Goal: Transaction & Acquisition: Purchase product/service

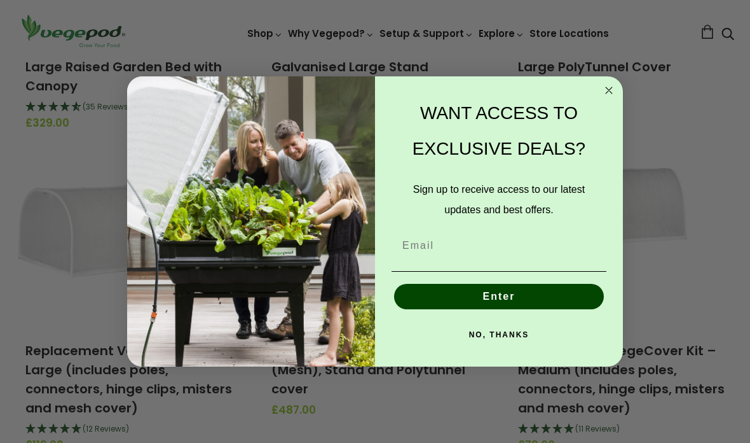
scroll to position [344, 0]
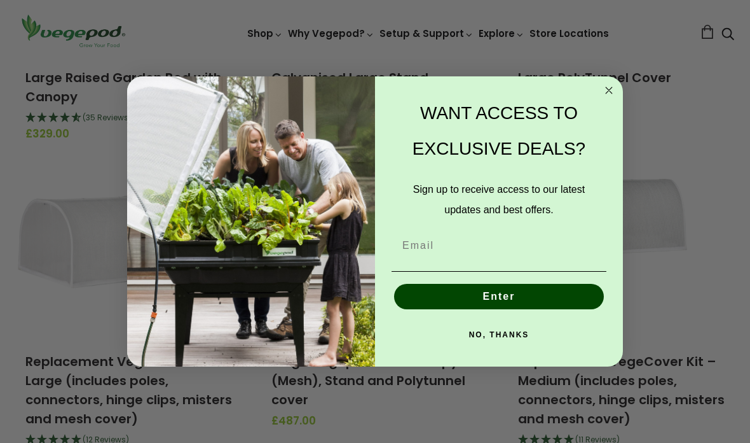
click at [614, 97] on circle "Close dialog" at bounding box center [609, 90] width 15 height 15
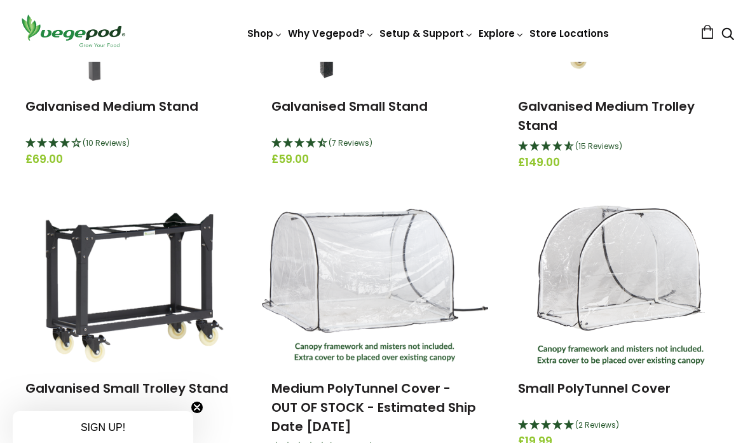
scroll to position [2404, 0]
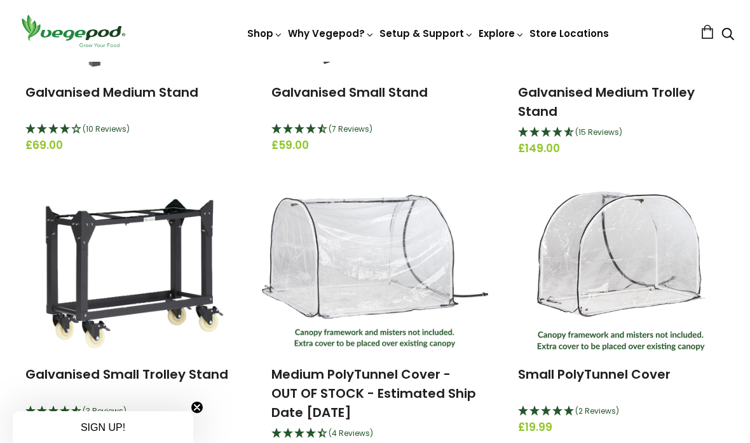
click at [389, 375] on link "Medium PolyTunnel Cover - OUT OF STOCK - Estimated Ship Date [DATE]" at bounding box center [374, 393] width 205 height 56
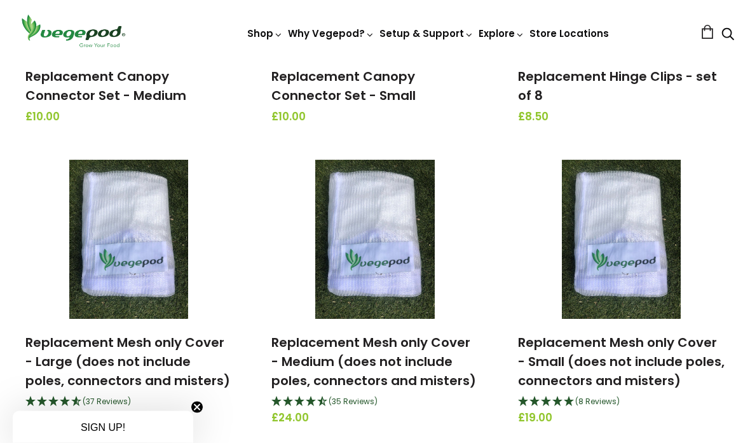
scroll to position [1533, 0]
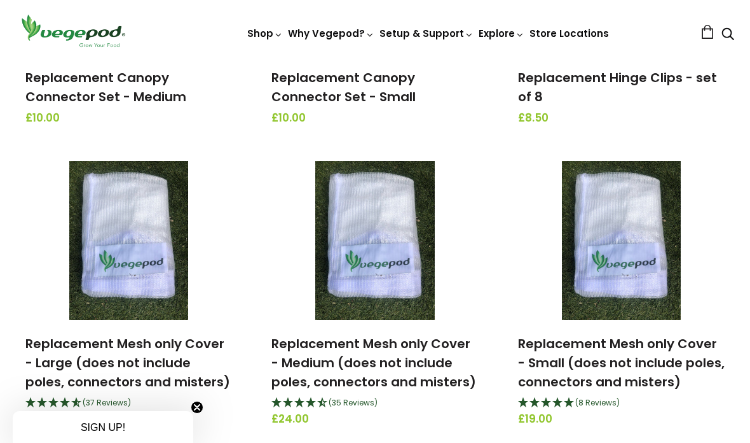
click at [386, 268] on img at bounding box center [375, 240] width 120 height 159
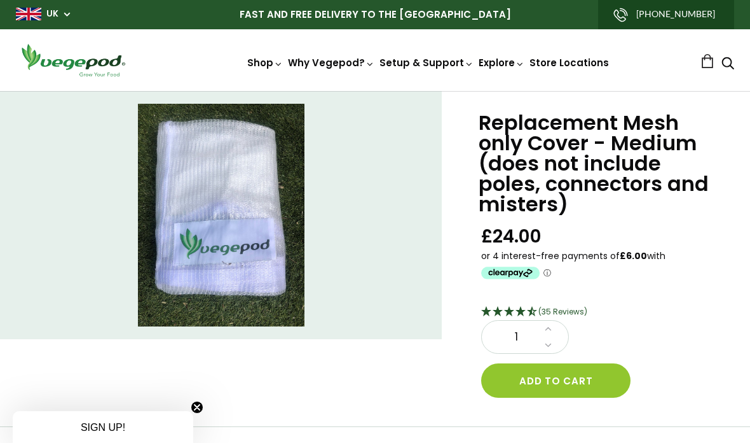
click at [569, 375] on button "Add to cart" at bounding box center [555, 380] width 149 height 34
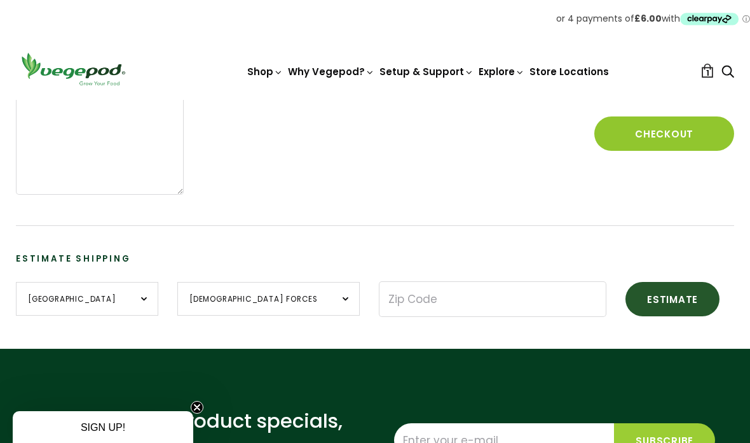
scroll to position [355, 0]
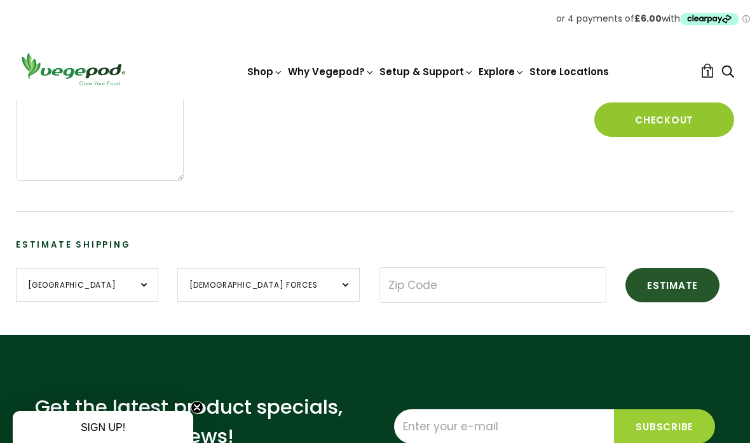
click at [674, 120] on button "Checkout" at bounding box center [665, 119] width 140 height 34
